Goal: Transaction & Acquisition: Book appointment/travel/reservation

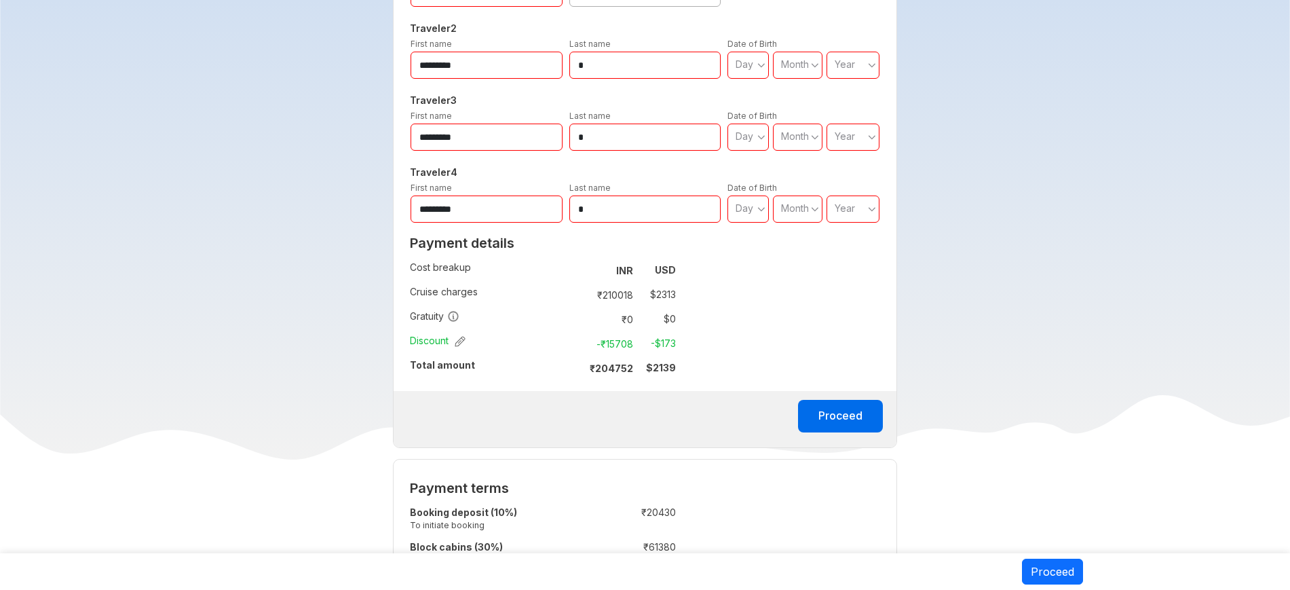
scroll to position [85, 0]
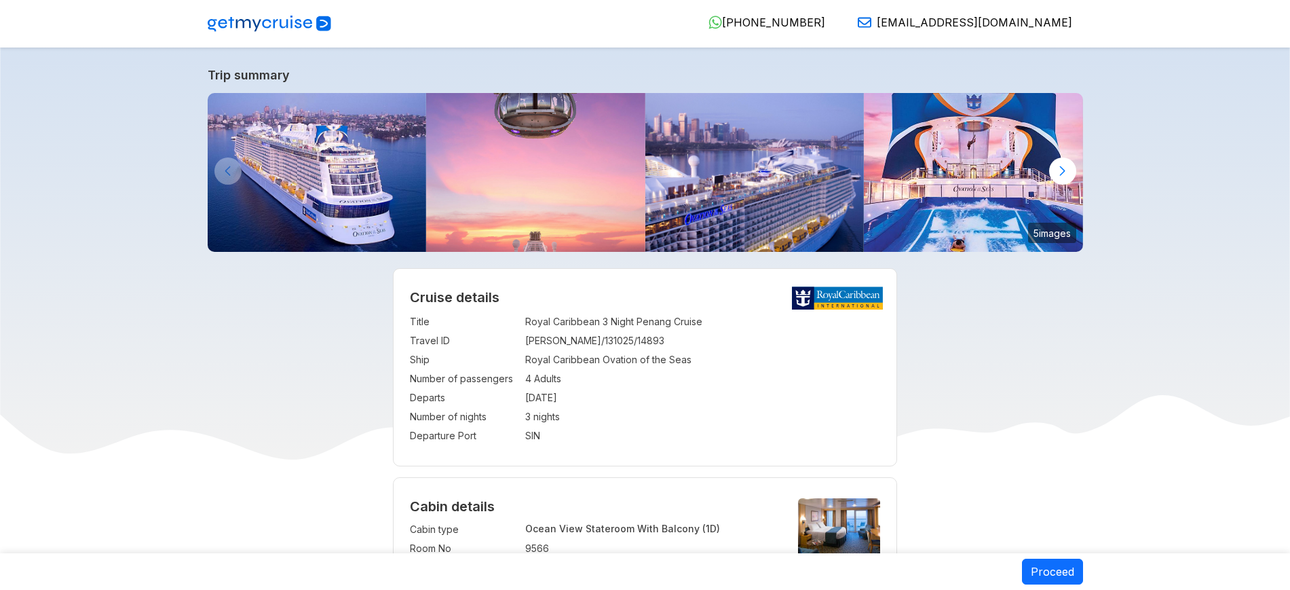
select select "**"
select select "*"
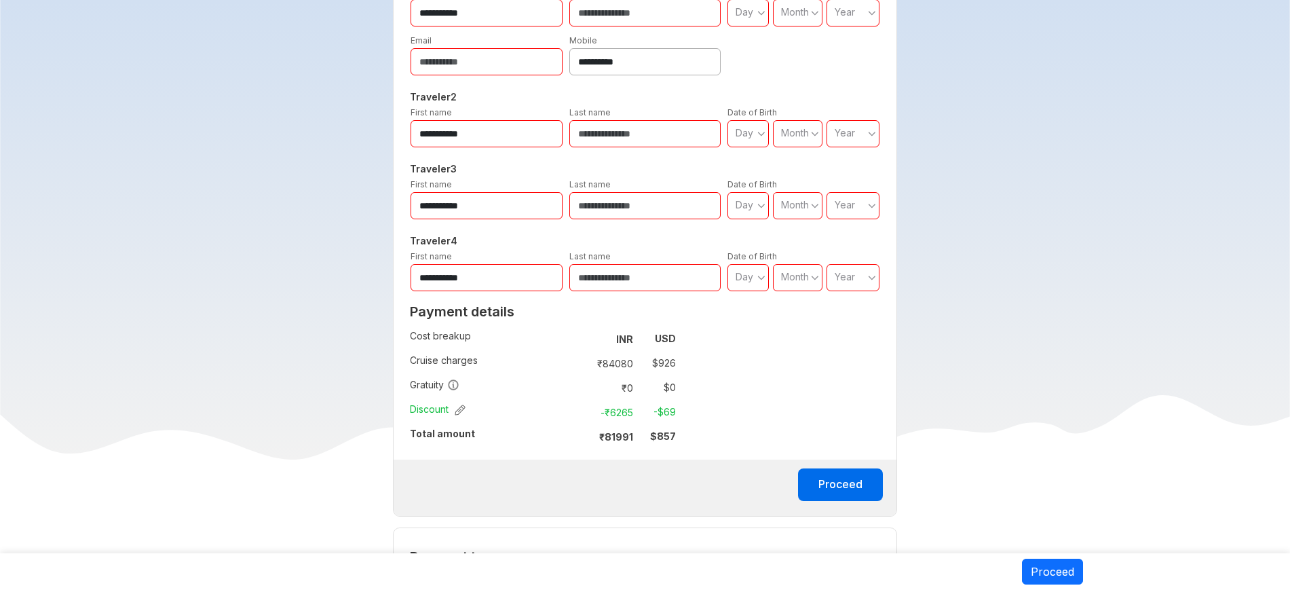
scroll to position [678, 0]
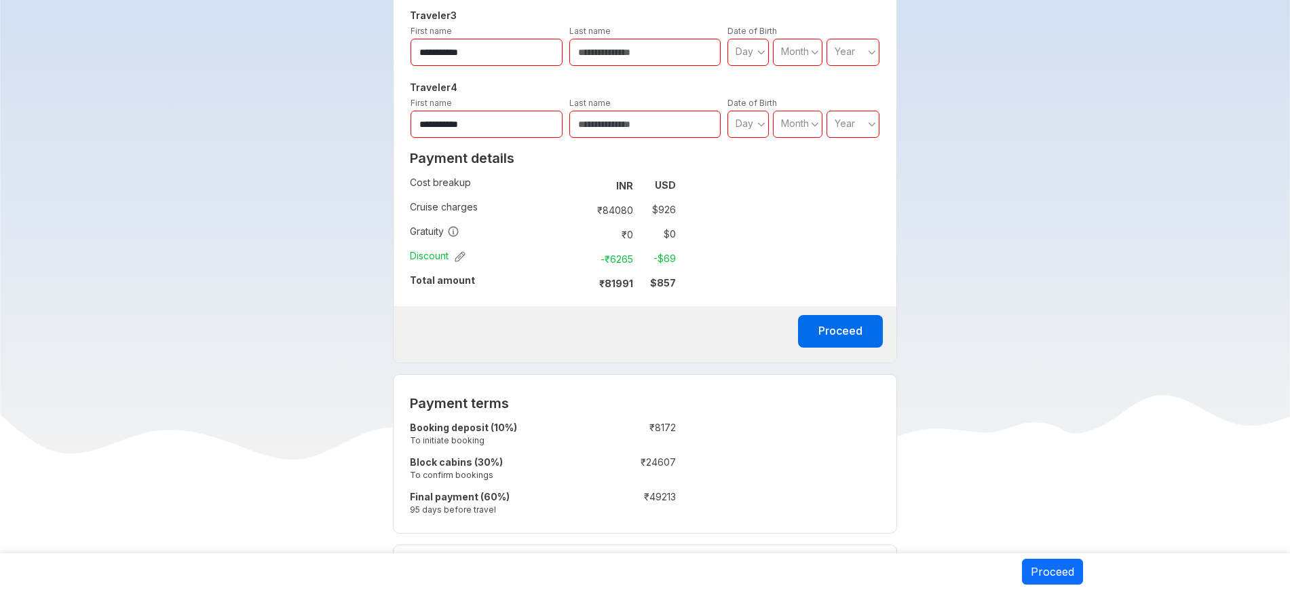
drag, startPoint x: 642, startPoint y: 289, endPoint x: 617, endPoint y: 288, distance: 24.4
click at [618, 288] on strong "₹ 81991" at bounding box center [616, 283] width 34 height 12
copy strong "₹ 81991"
drag, startPoint x: 601, startPoint y: 281, endPoint x: 640, endPoint y: 288, distance: 39.4
click at [640, 288] on tr "₹ 81991 $ 857" at bounding box center [628, 282] width 94 height 19
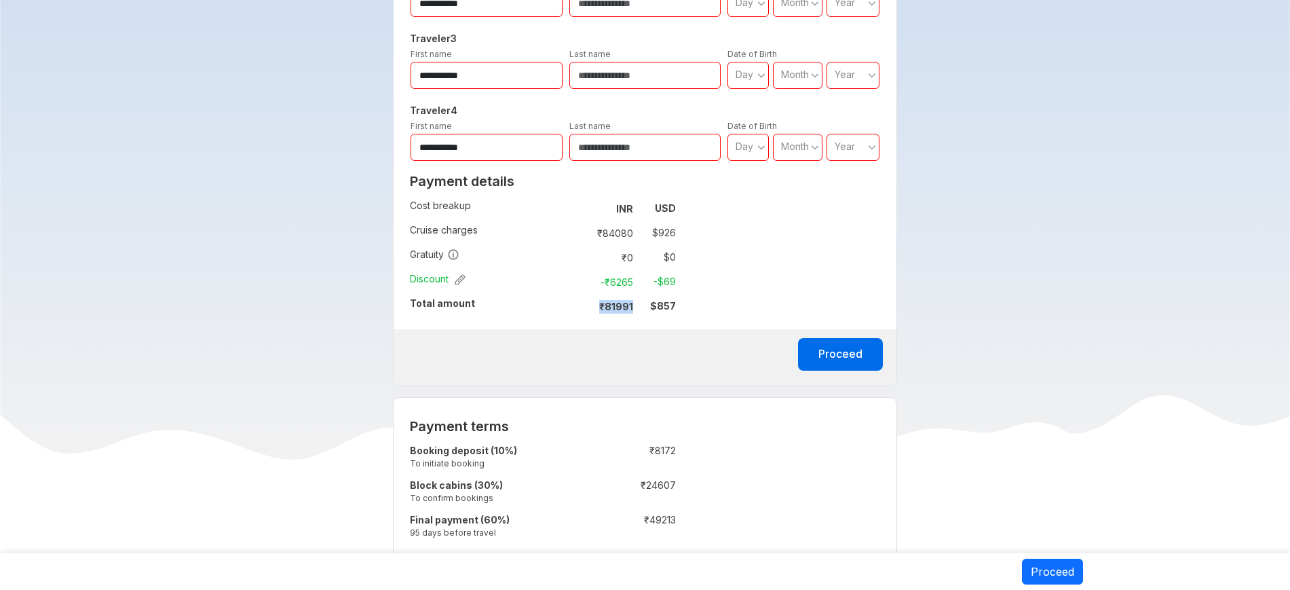
scroll to position [424, 0]
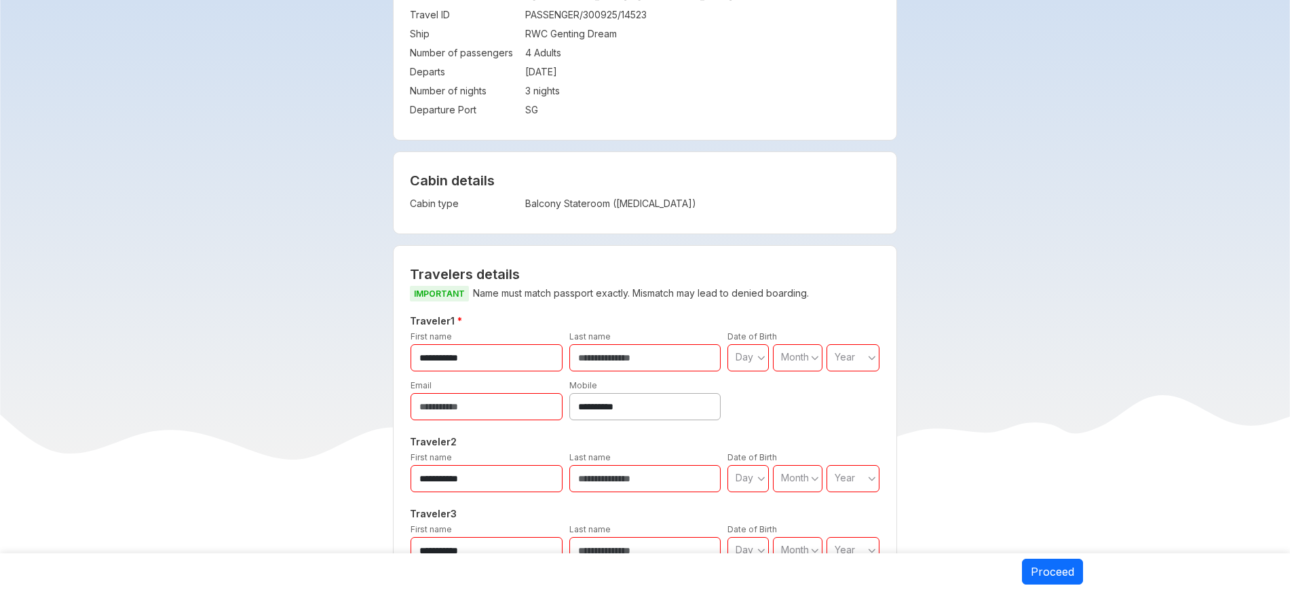
scroll to position [85, 0]
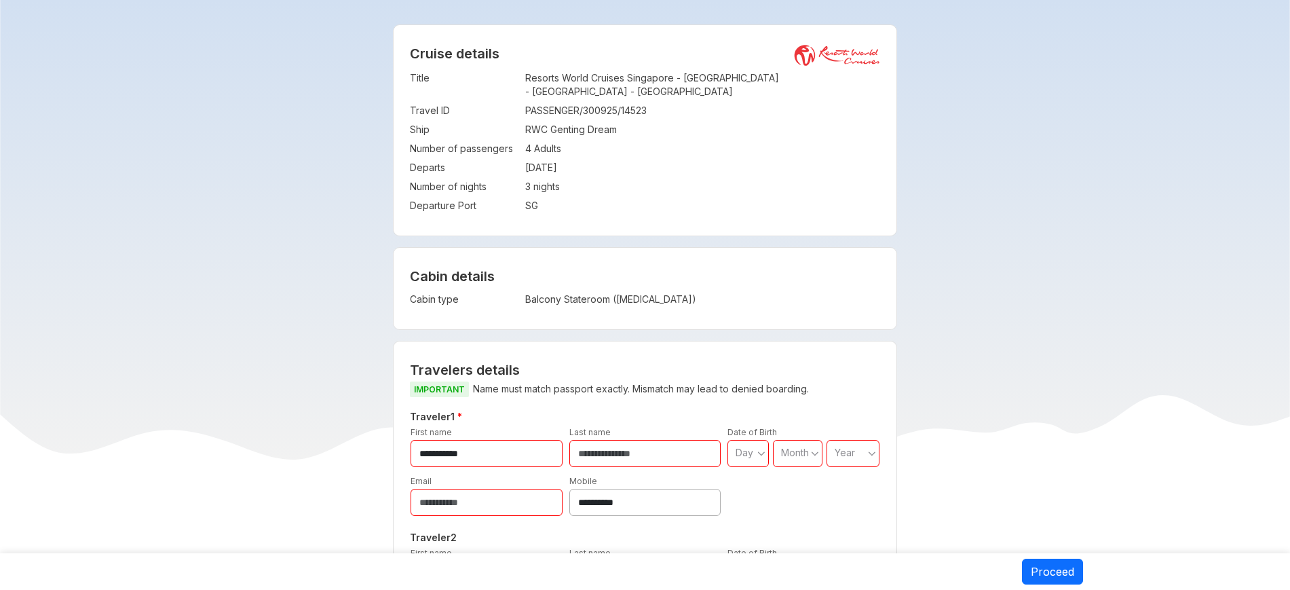
drag, startPoint x: 663, startPoint y: 324, endPoint x: 379, endPoint y: 52, distance: 393.5
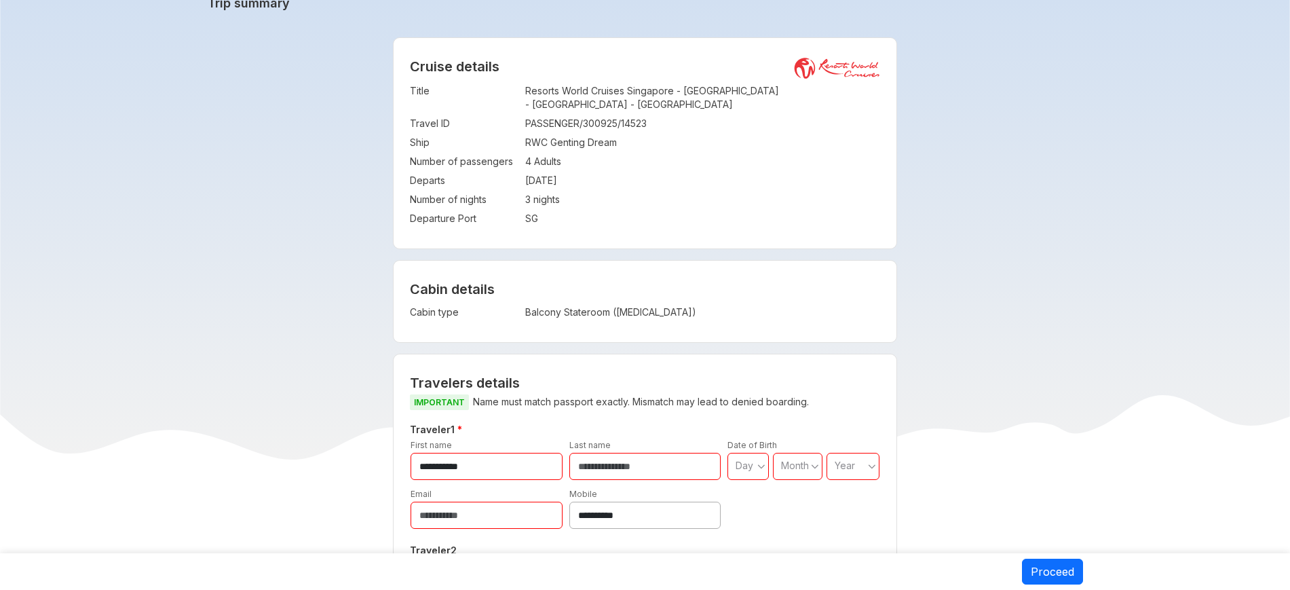
scroll to position [170, 0]
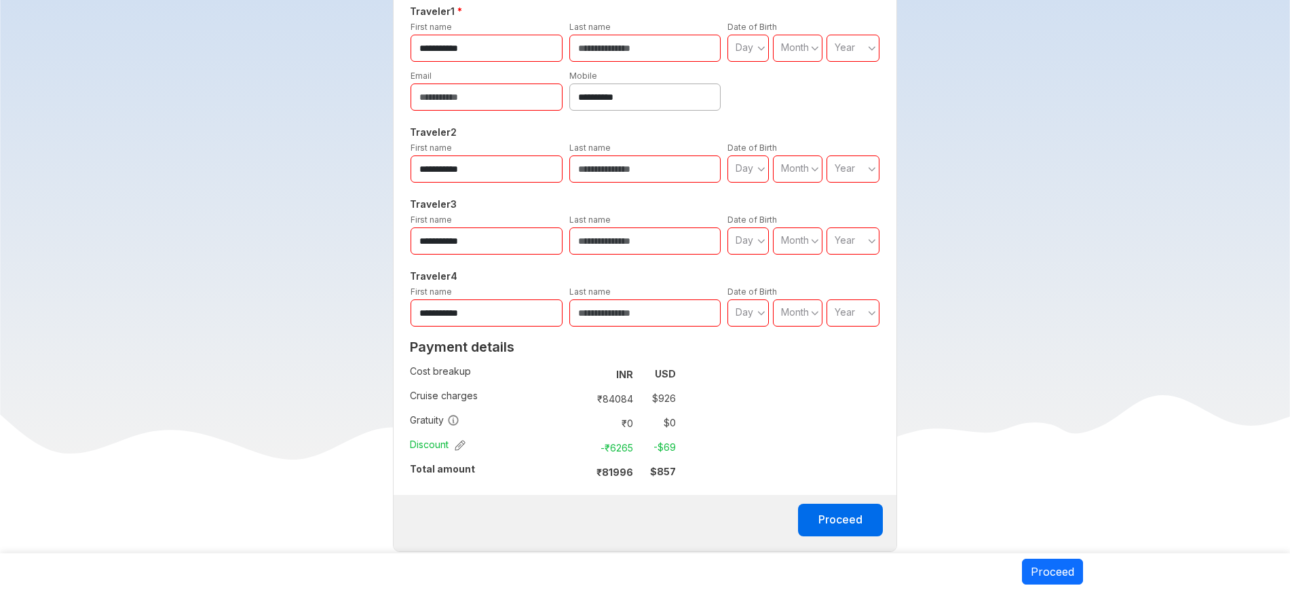
scroll to position [594, 0]
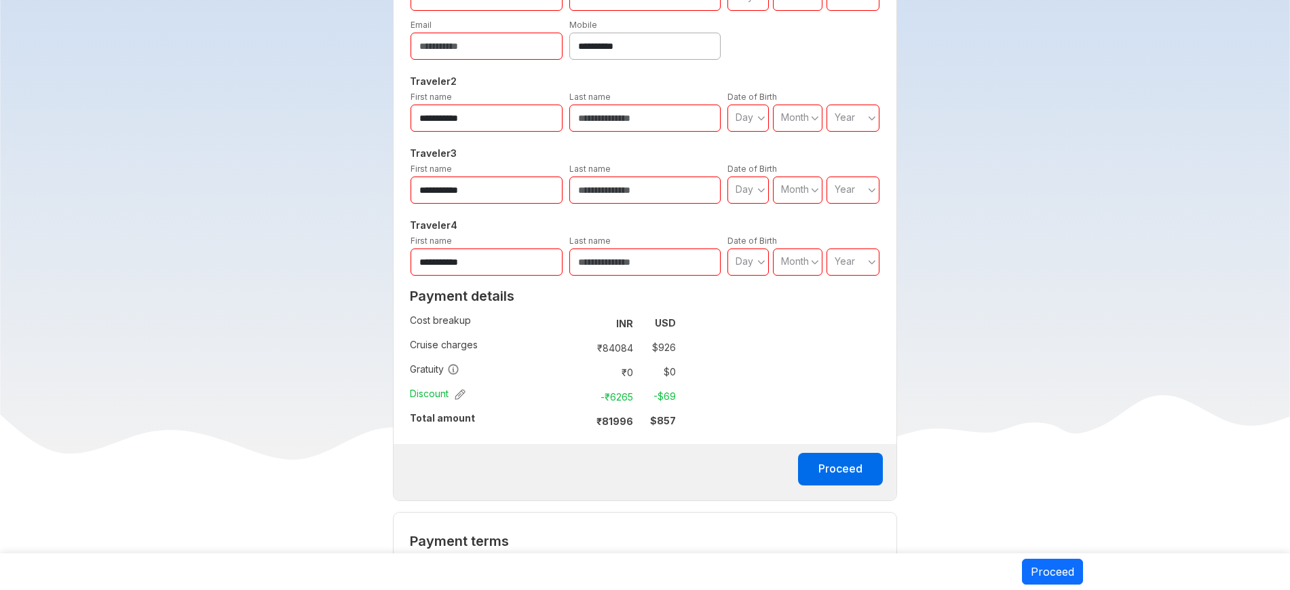
scroll to position [566, 0]
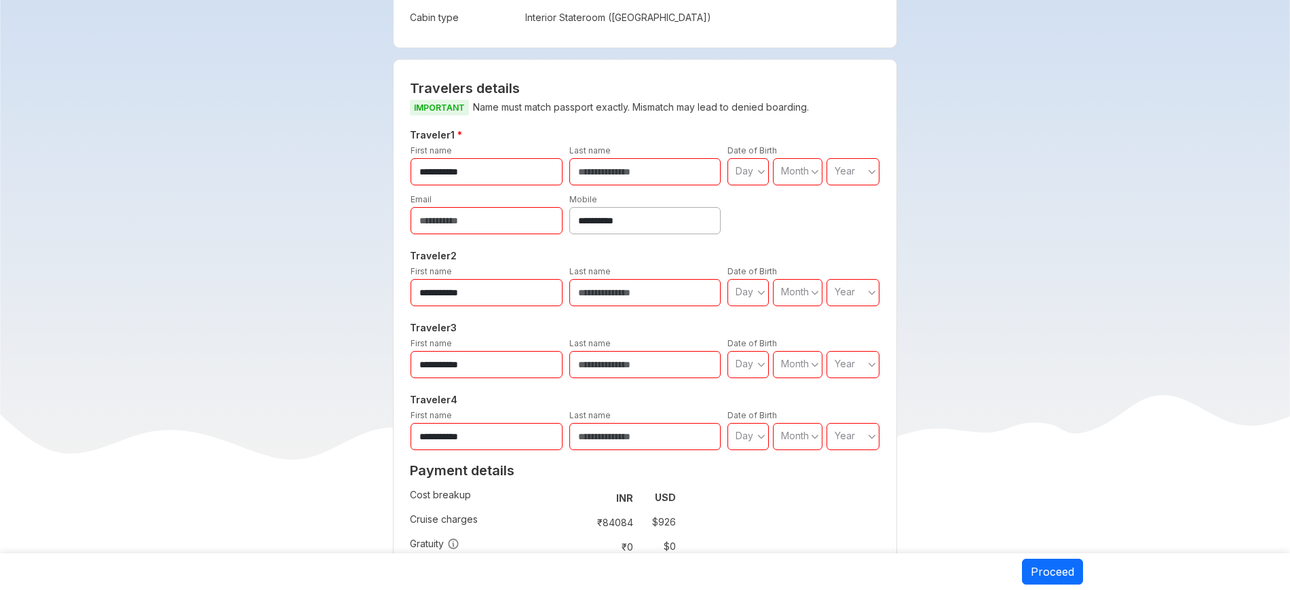
scroll to position [509, 0]
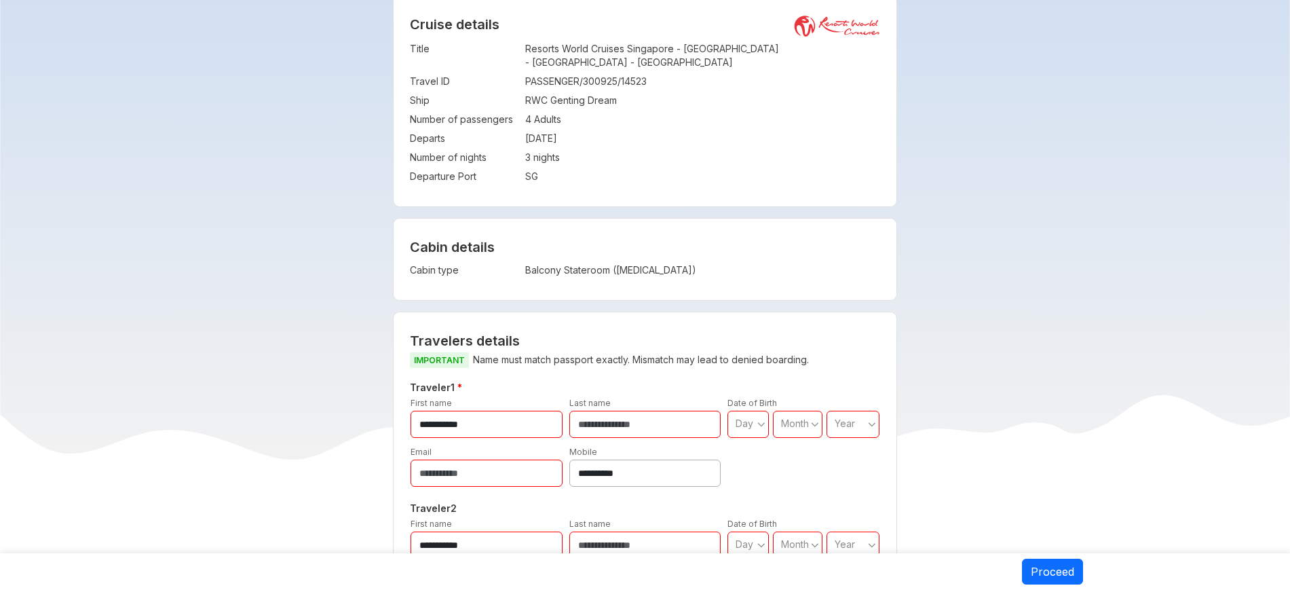
scroll to position [85, 0]
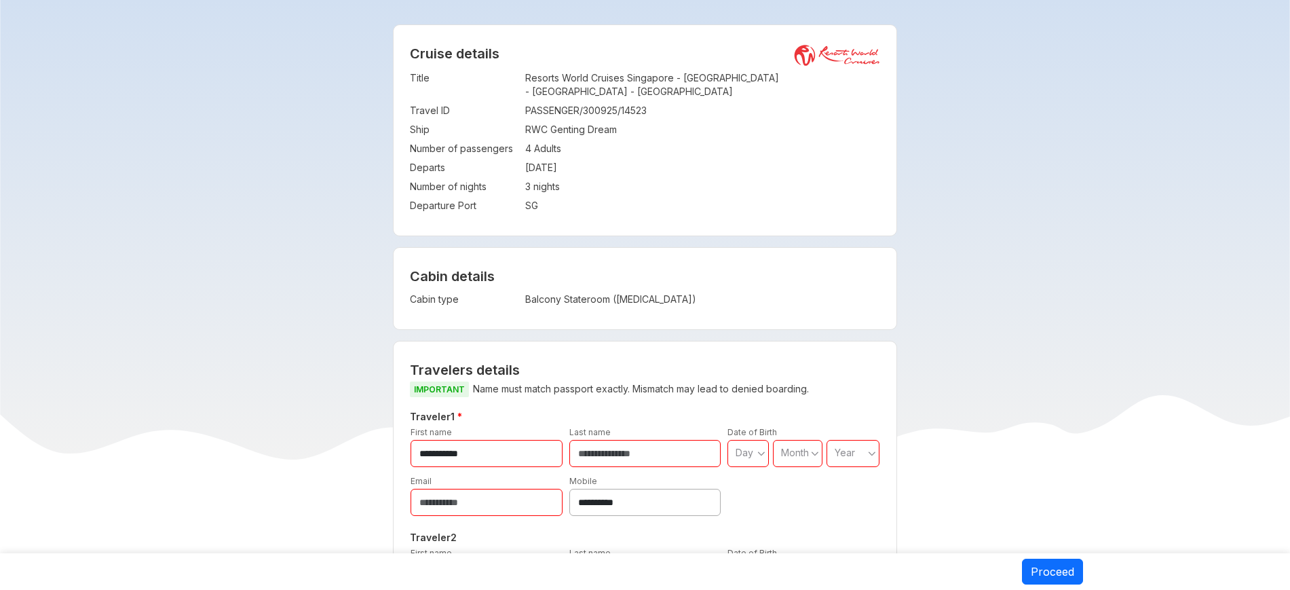
drag, startPoint x: 267, startPoint y: 186, endPoint x: 331, endPoint y: 88, distance: 117.6
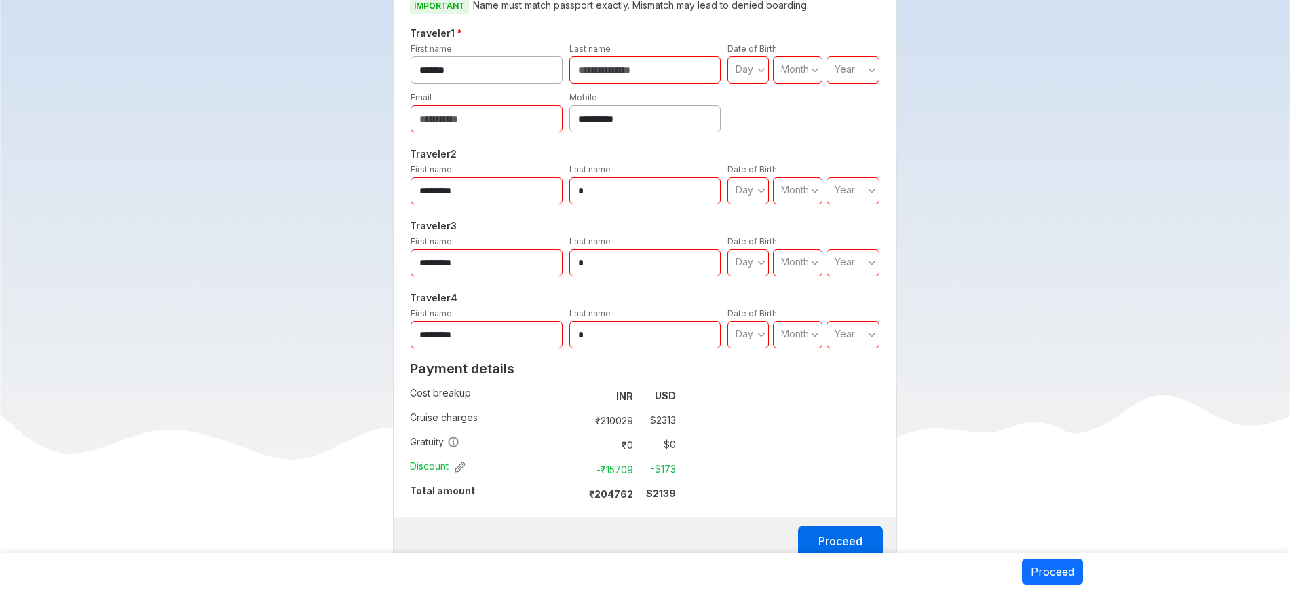
scroll to position [509, 0]
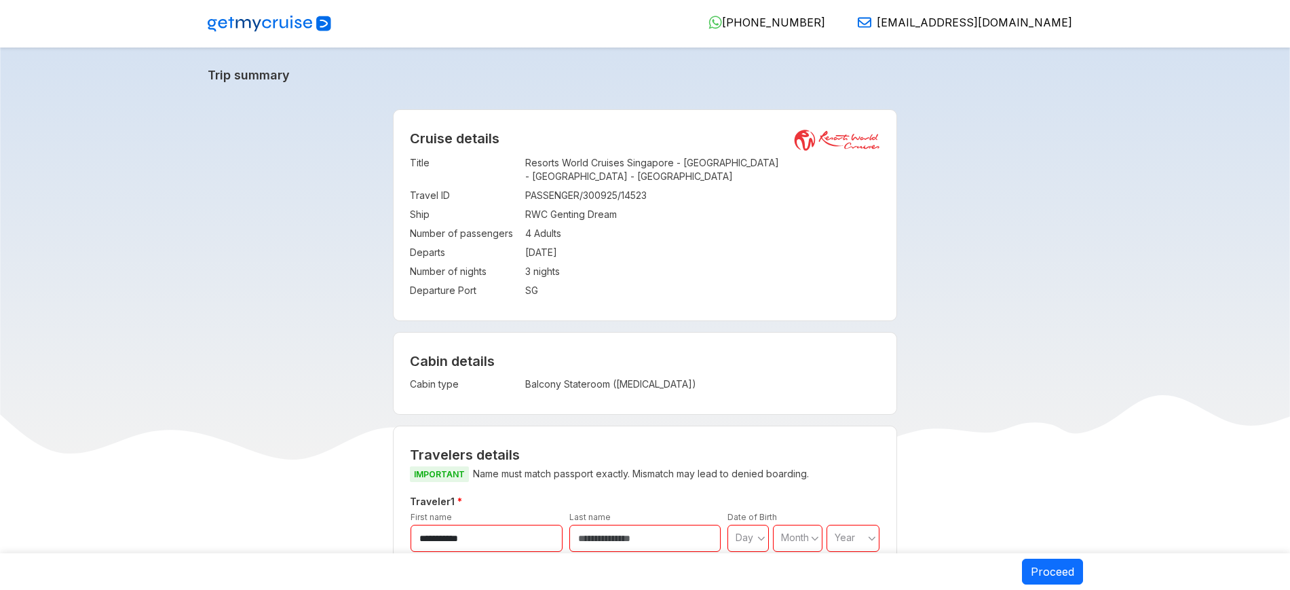
click at [552, 77] on link "Trip summary" at bounding box center [645, 75] width 875 height 14
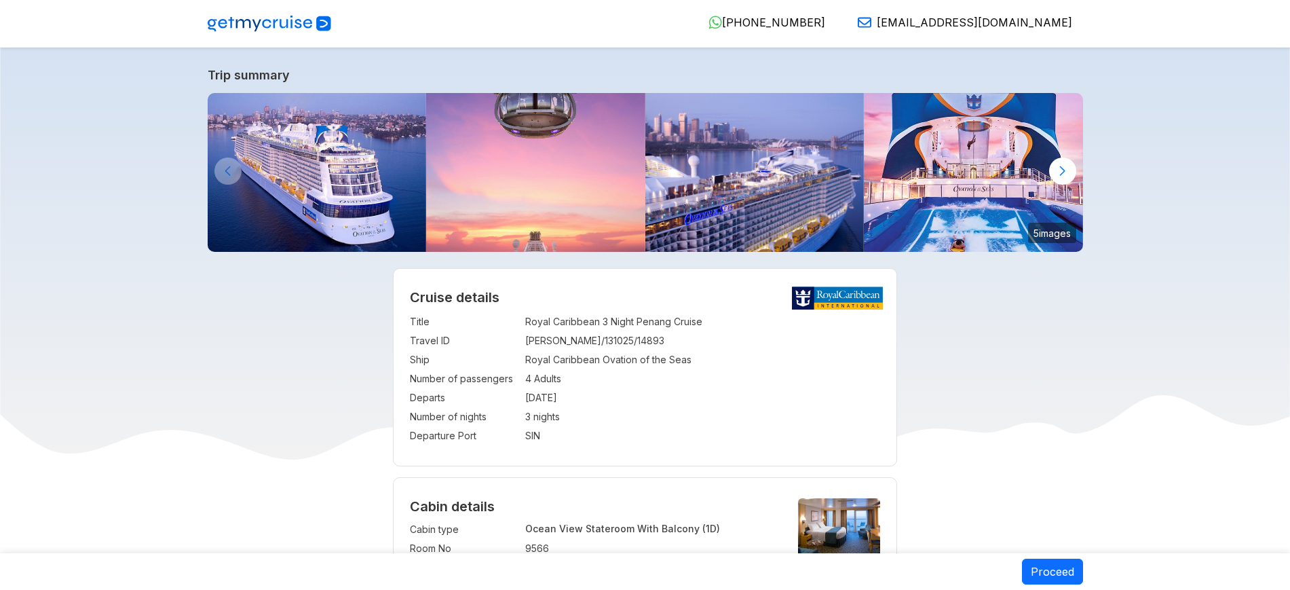
select select "**"
select select "*"
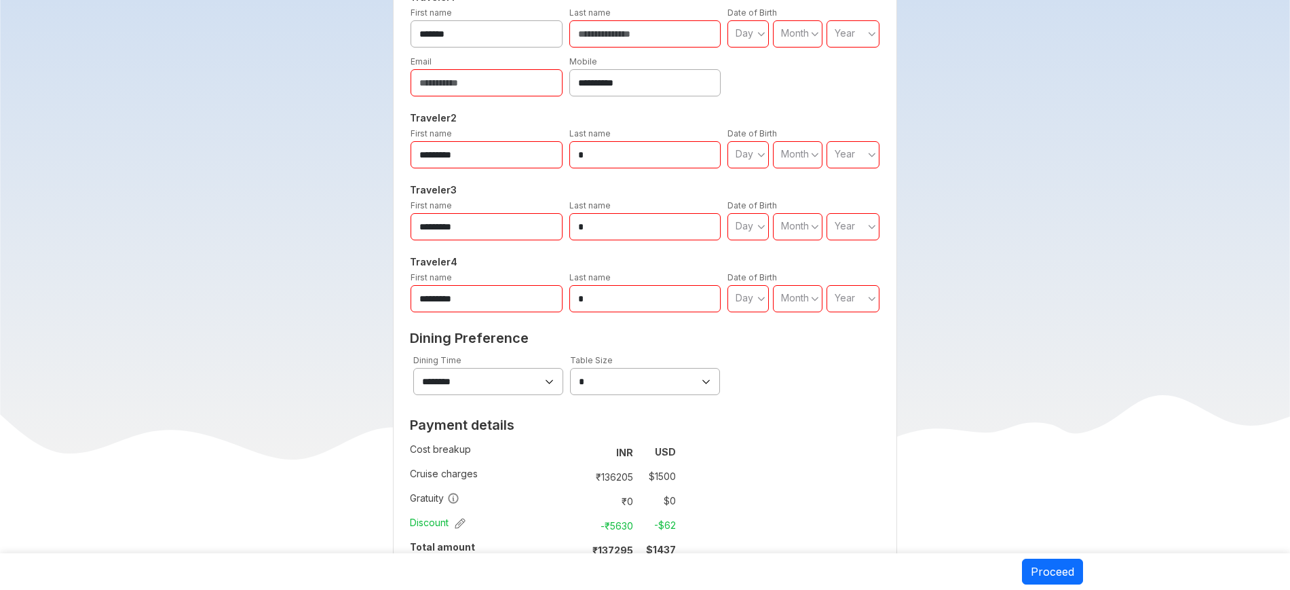
scroll to position [933, 0]
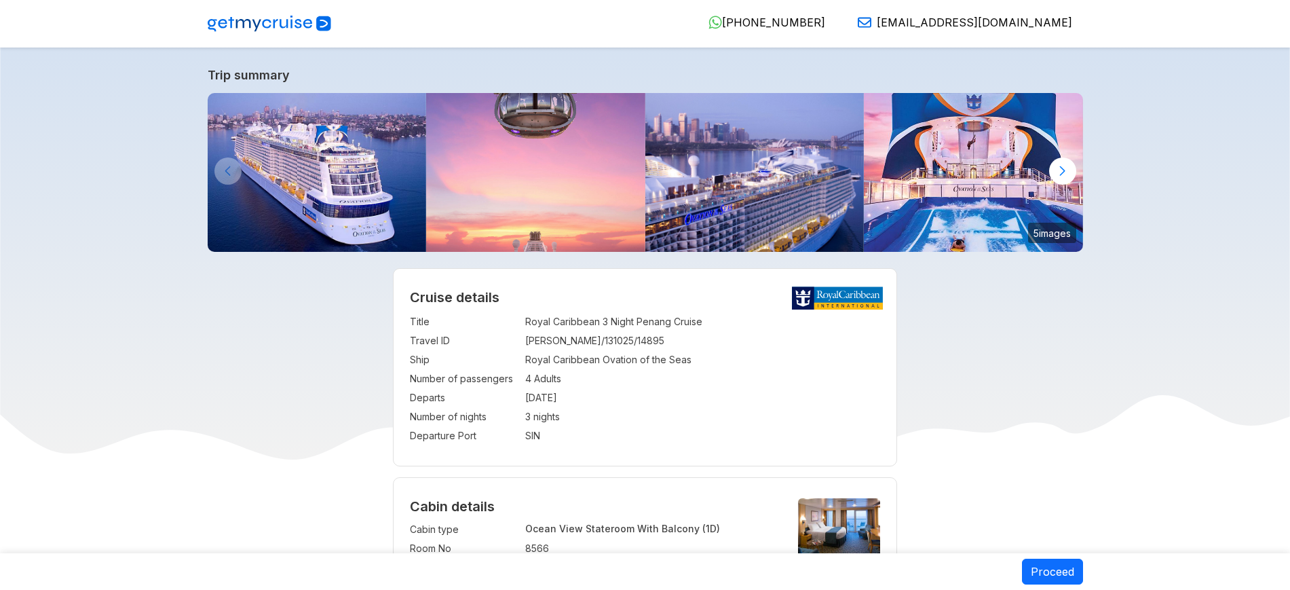
select select "**"
select select "*"
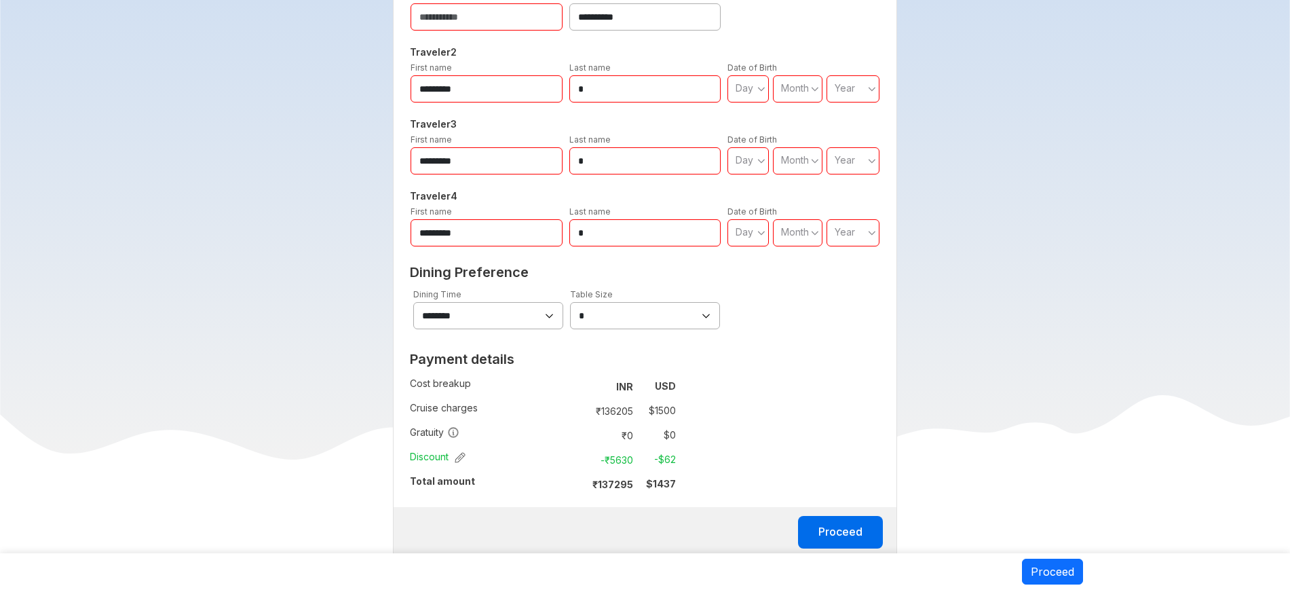
scroll to position [933, 0]
